Goal: Information Seeking & Learning: Find specific fact

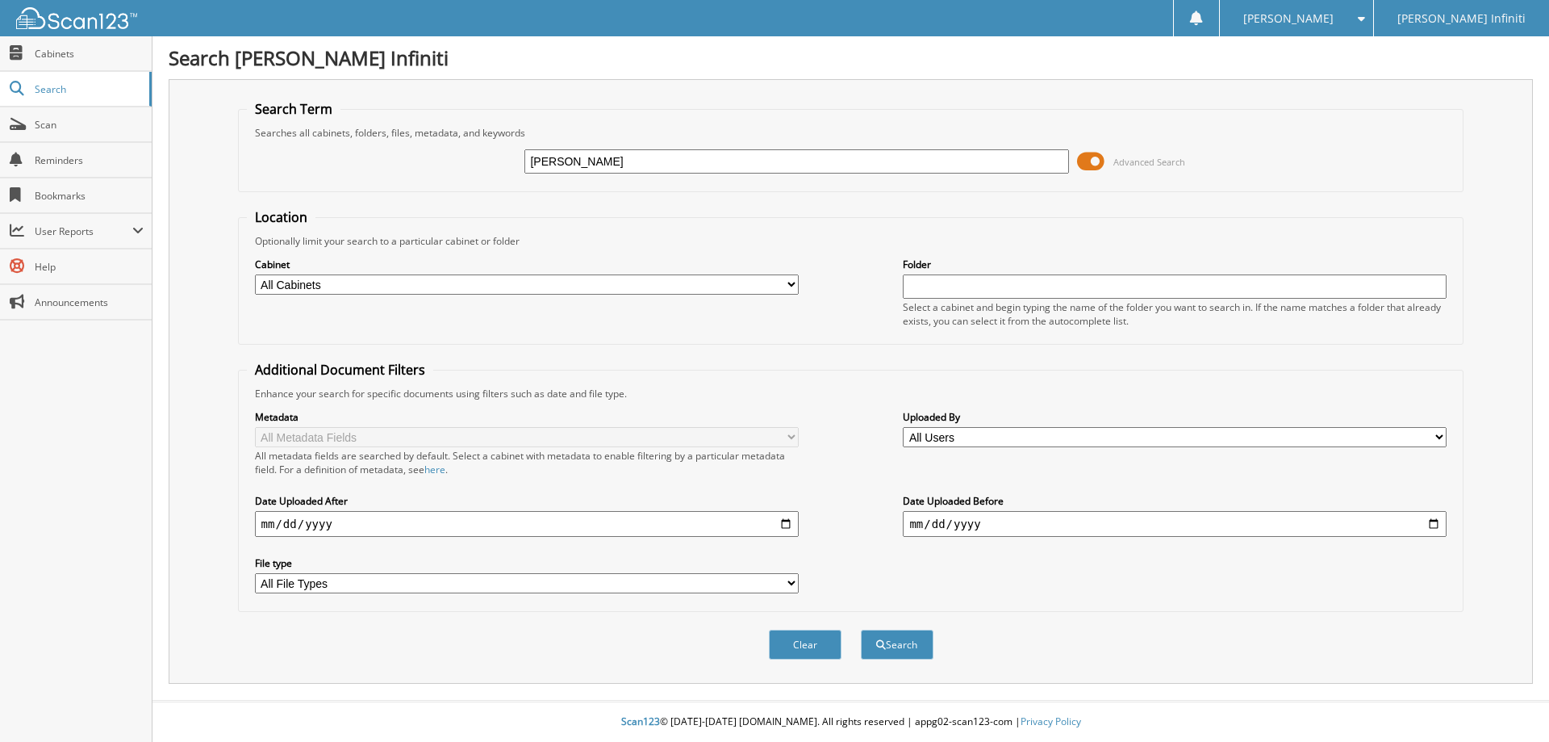
type input "[PERSON_NAME]"
click at [861, 629] on button "Search" at bounding box center [897, 644] width 73 height 30
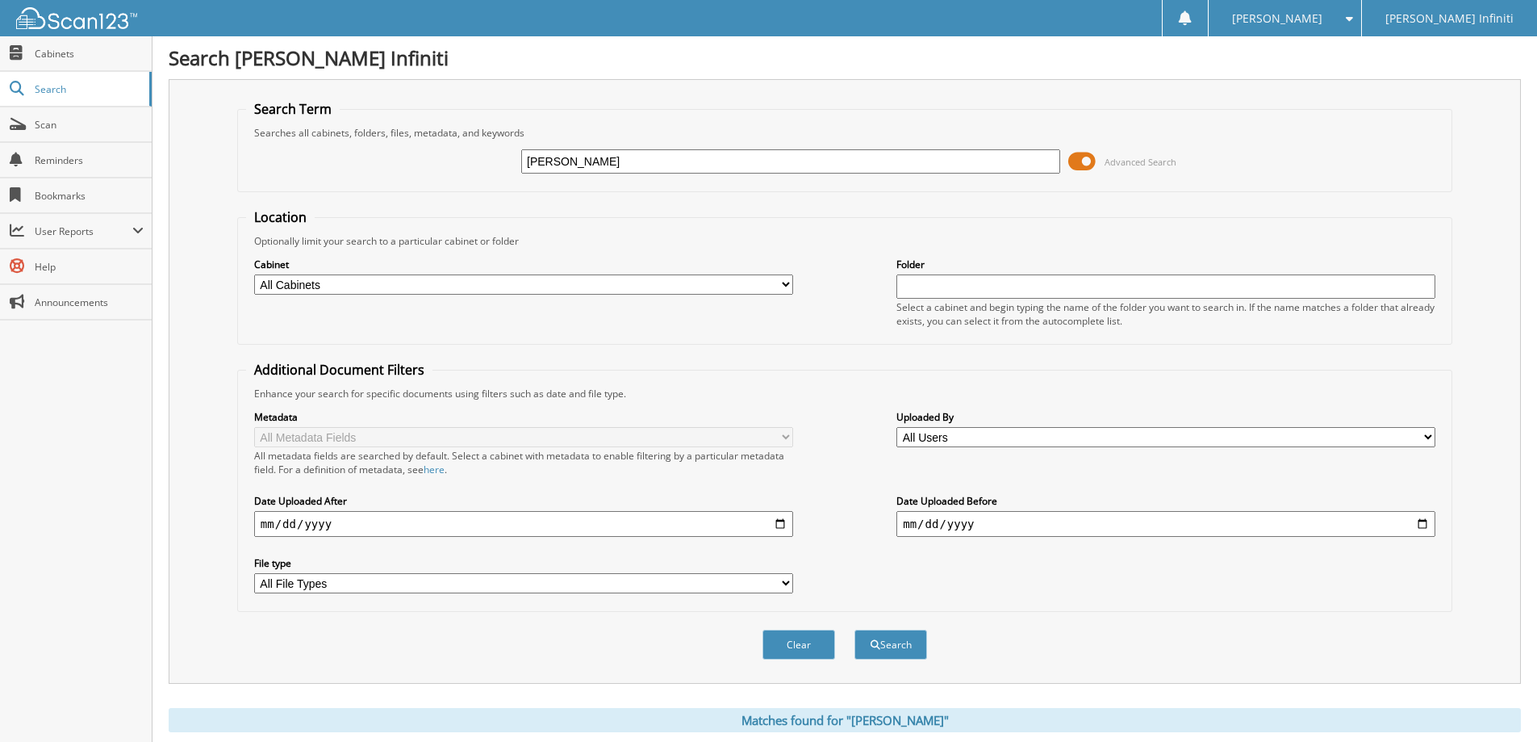
drag, startPoint x: 611, startPoint y: 161, endPoint x: 395, endPoint y: 153, distance: 215.6
click at [458, 153] on div "hazel Advanced Search" at bounding box center [844, 162] width 1197 height 44
type input "steven hazel"
click at [854, 629] on button "Search" at bounding box center [890, 644] width 73 height 30
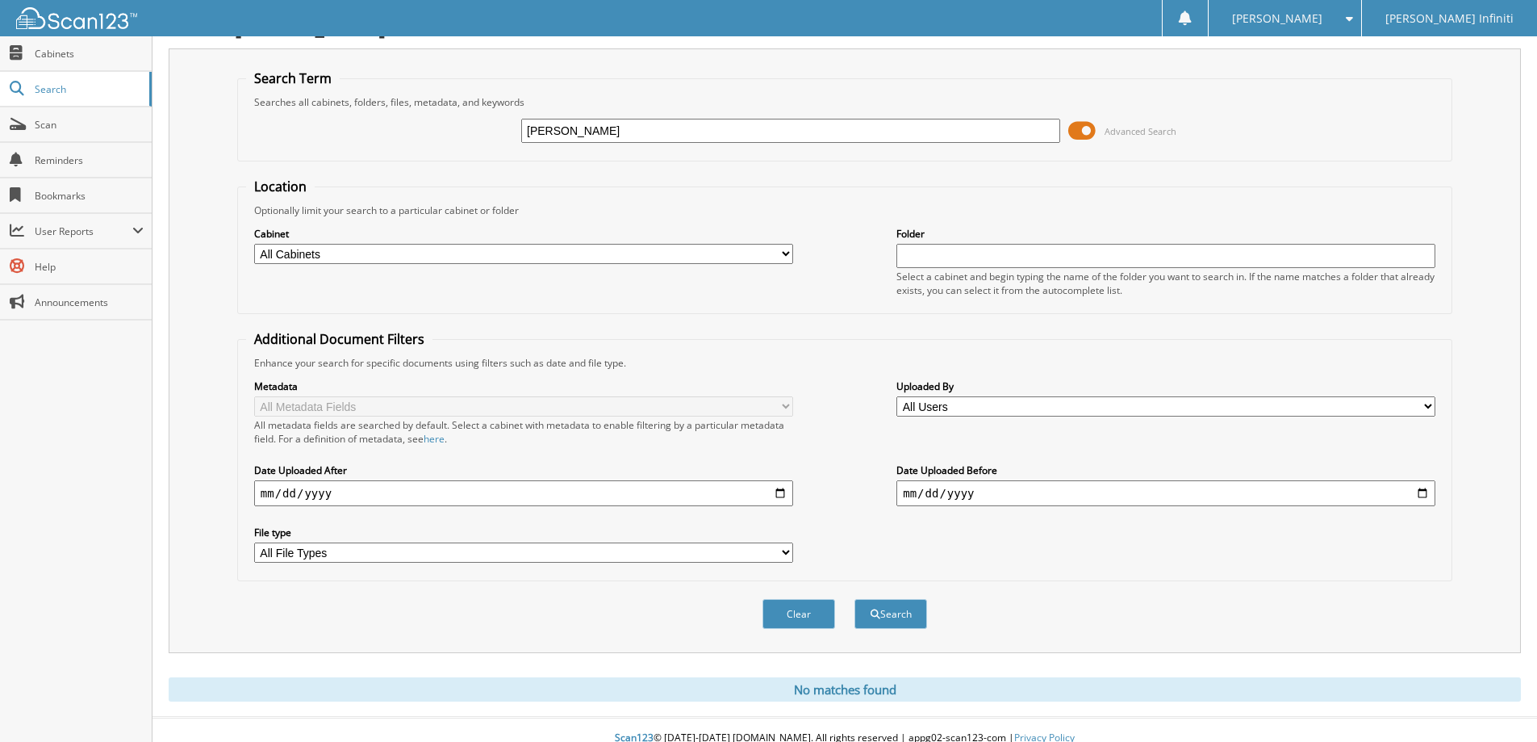
scroll to position [48, 0]
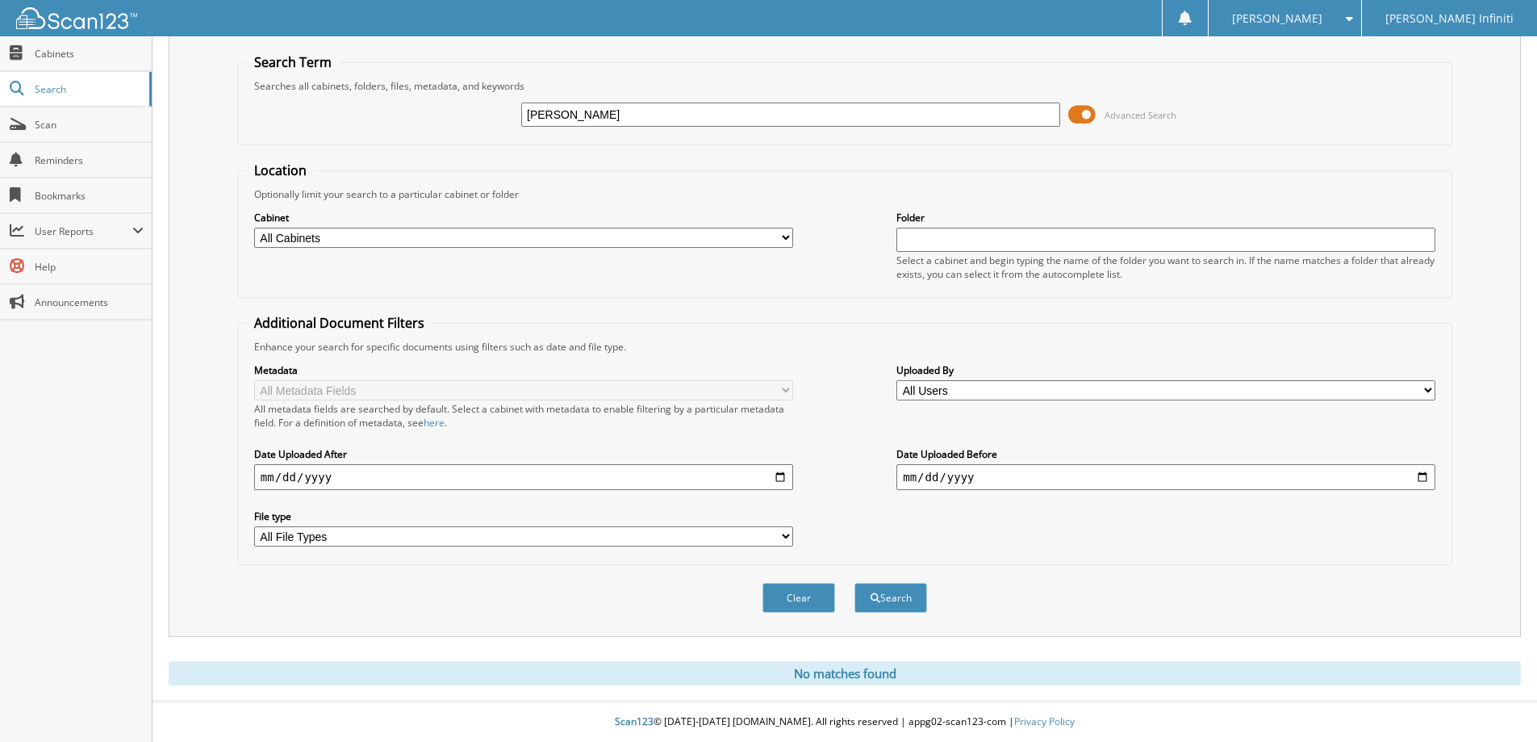
click at [561, 113] on input "[PERSON_NAME]" at bounding box center [790, 114] width 539 height 24
click at [566, 113] on input "[PERSON_NAME]" at bounding box center [790, 114] width 539 height 24
type input "hazel steven"
click at [854, 583] on button "Search" at bounding box center [890, 598] width 73 height 30
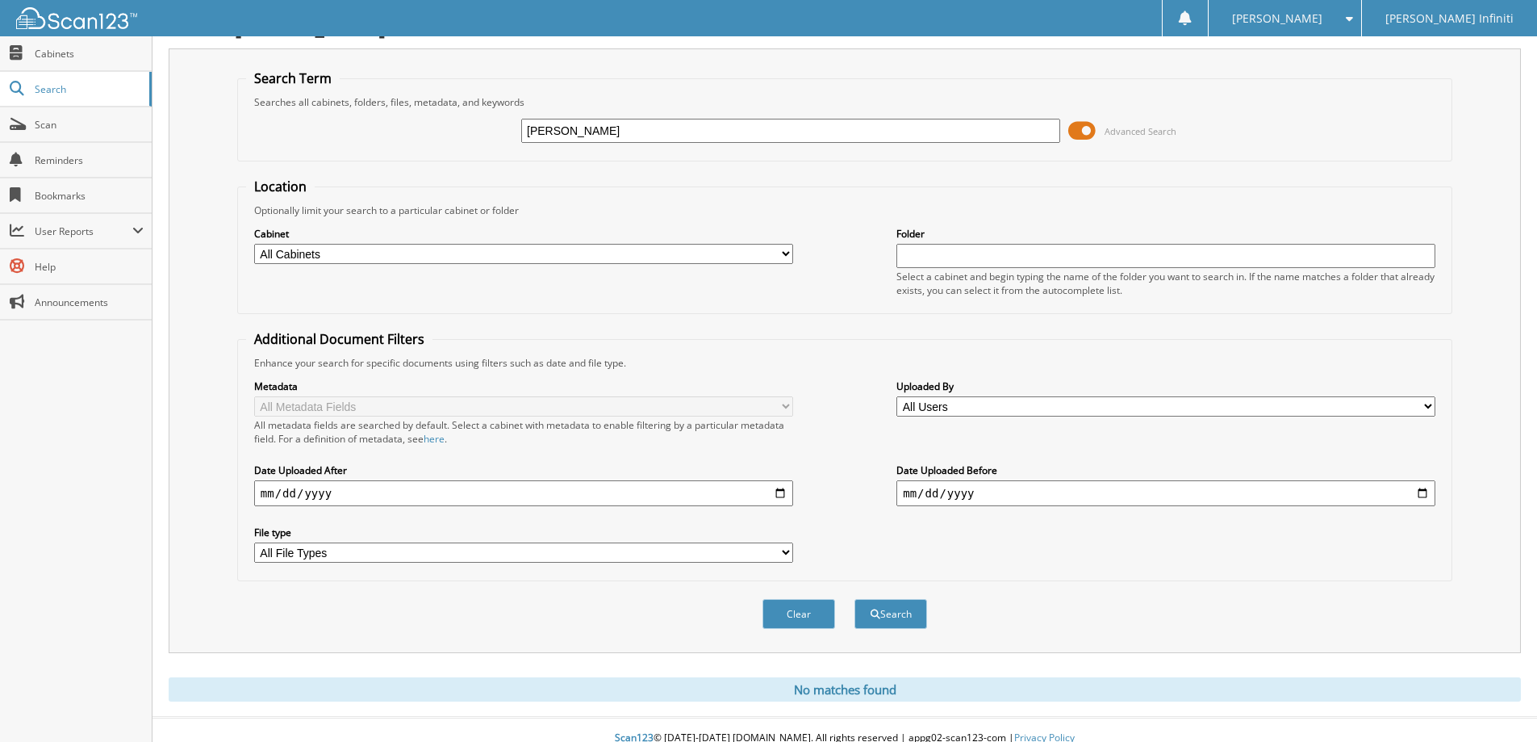
scroll to position [48, 0]
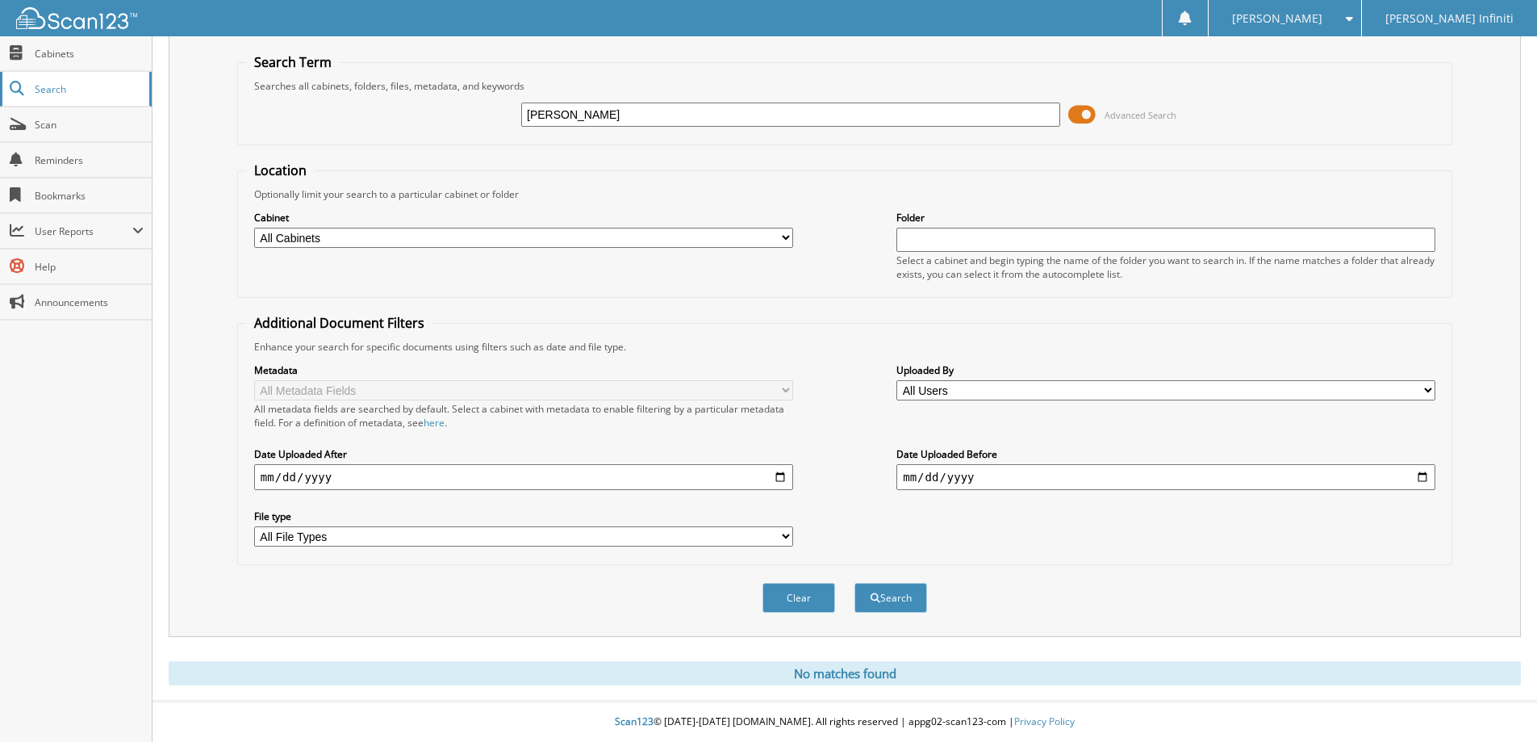
drag, startPoint x: 607, startPoint y: 116, endPoint x: 112, endPoint y: 84, distance: 495.7
click at [587, 116] on input "[PERSON_NAME]" at bounding box center [790, 114] width 539 height 24
click at [629, 120] on input "[PERSON_NAME]" at bounding box center [790, 114] width 539 height 24
